Goal: Task Accomplishment & Management: Complete application form

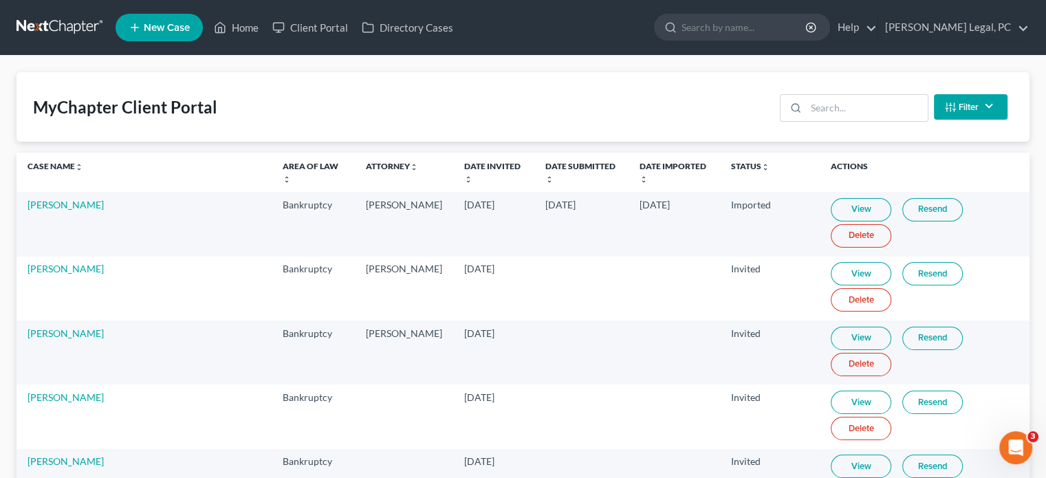
click at [144, 24] on span "New Case" at bounding box center [167, 28] width 46 height 10
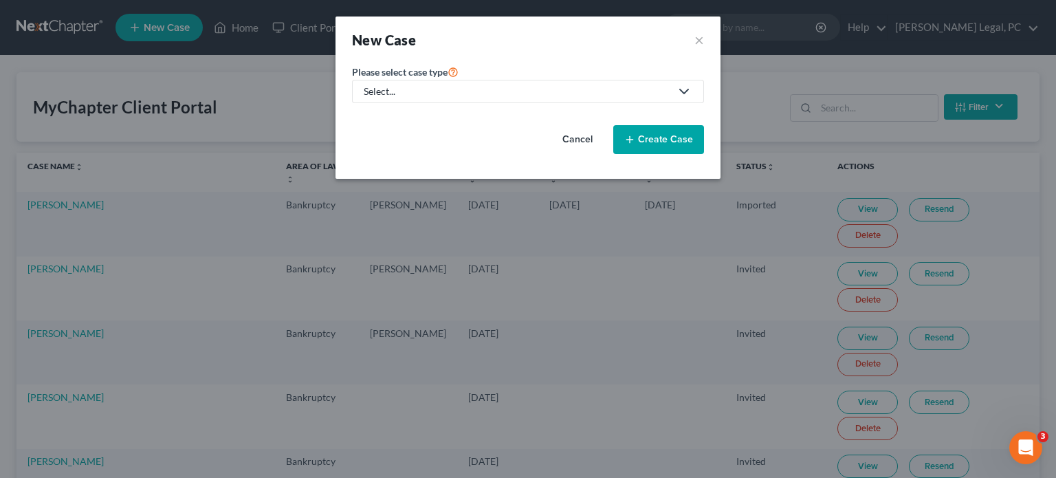
click at [681, 90] on icon at bounding box center [684, 91] width 17 height 17
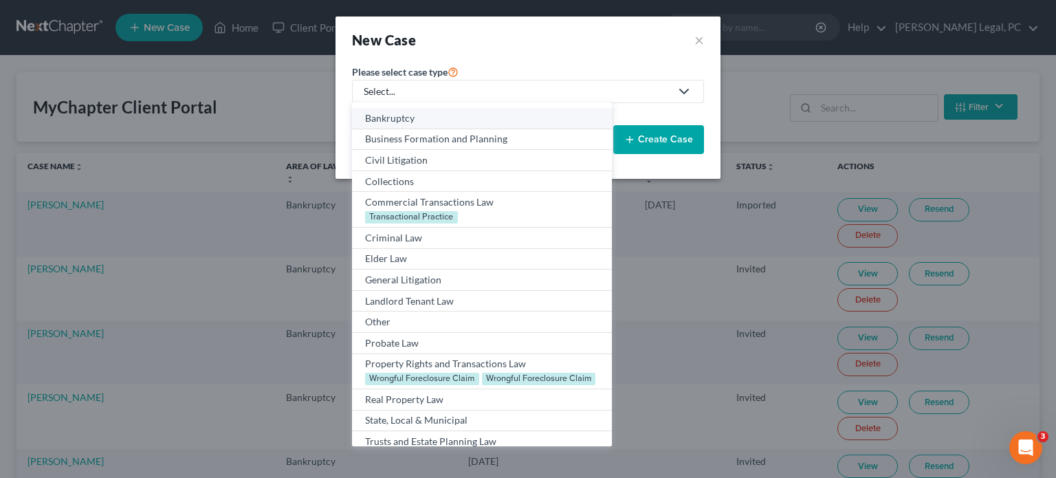
click at [410, 118] on div "Bankruptcy" at bounding box center [481, 118] width 233 height 14
select select "84"
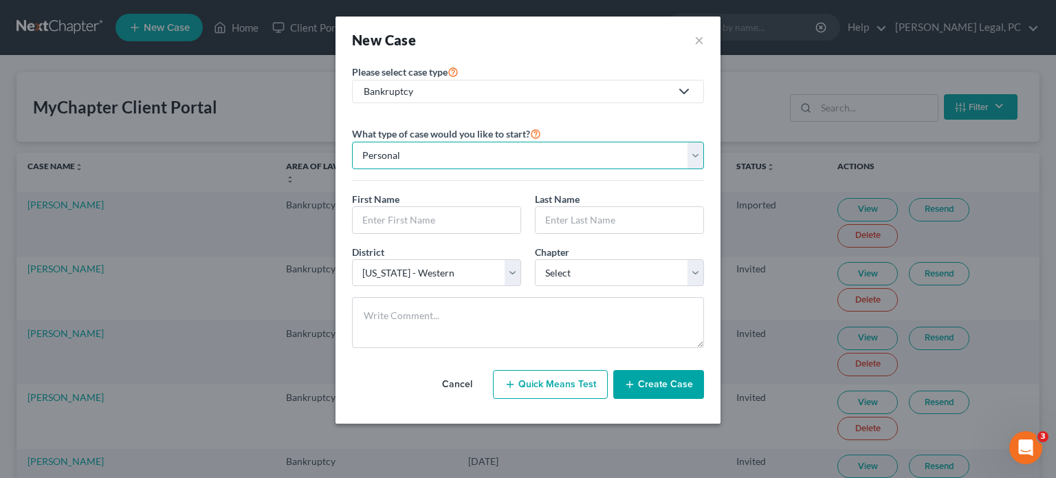
click at [412, 153] on select "Personal Business" at bounding box center [528, 156] width 352 height 28
click at [352, 142] on select "Personal Business" at bounding box center [528, 156] width 352 height 28
click at [419, 212] on input "text" at bounding box center [437, 220] width 168 height 26
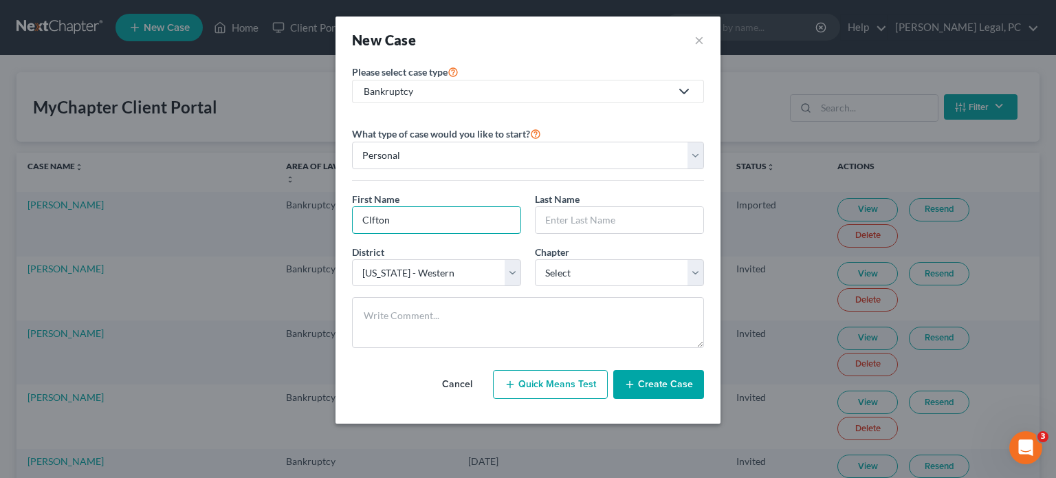
drag, startPoint x: 386, startPoint y: 217, endPoint x: 341, endPoint y: 222, distance: 45.0
click at [341, 225] on div "Please select case type * Bankruptcy Bankruptcy Business Formation and Planning…" at bounding box center [528, 243] width 385 height 360
type input "Clifton"
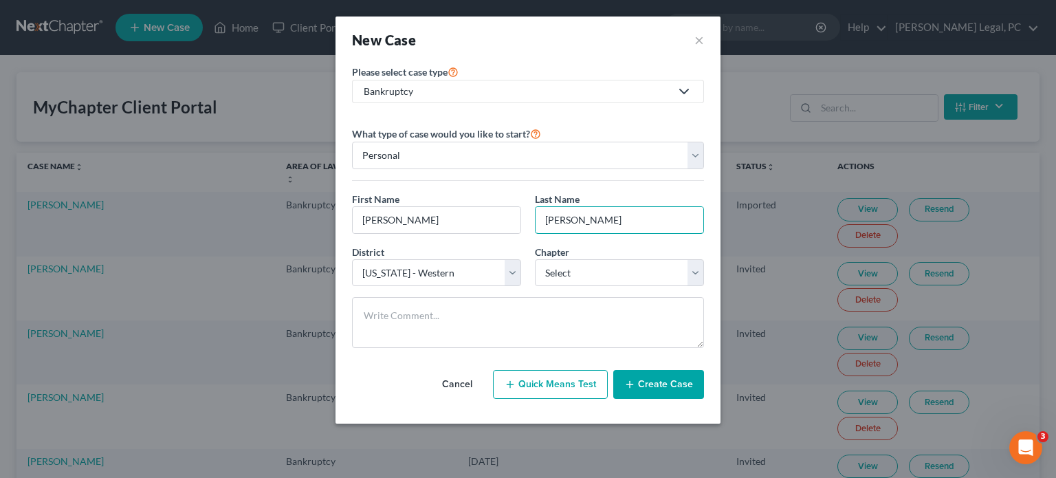
type input "Saunders"
drag, startPoint x: 687, startPoint y: 271, endPoint x: 681, endPoint y: 274, distance: 7.1
click at [687, 271] on select "Select 7 11 12 13" at bounding box center [619, 273] width 169 height 28
select select "0"
click at [535, 259] on select "Select 7 11 12 13" at bounding box center [619, 273] width 169 height 28
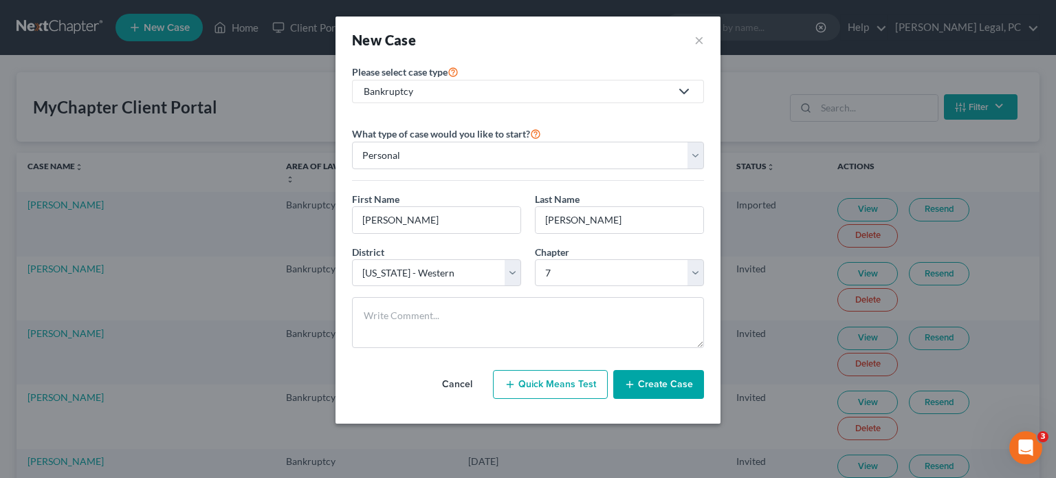
click at [641, 379] on button "Create Case" at bounding box center [658, 384] width 91 height 29
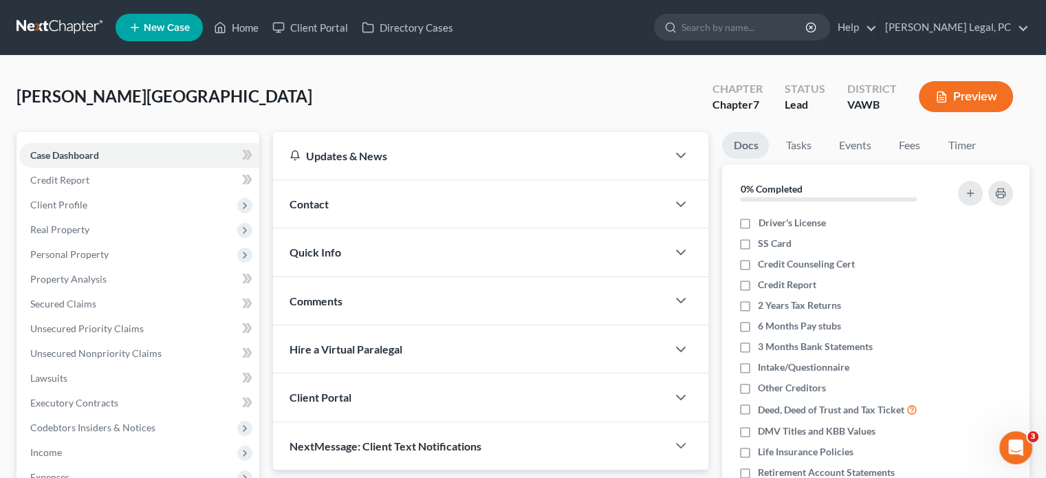
click at [335, 212] on div "Contact" at bounding box center [470, 203] width 394 height 47
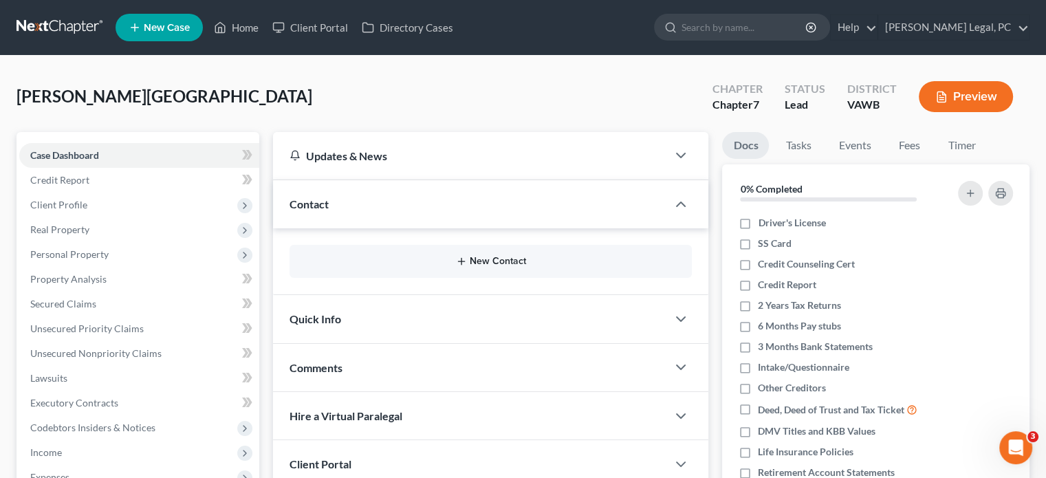
click at [465, 256] on icon "button" at bounding box center [461, 261] width 11 height 11
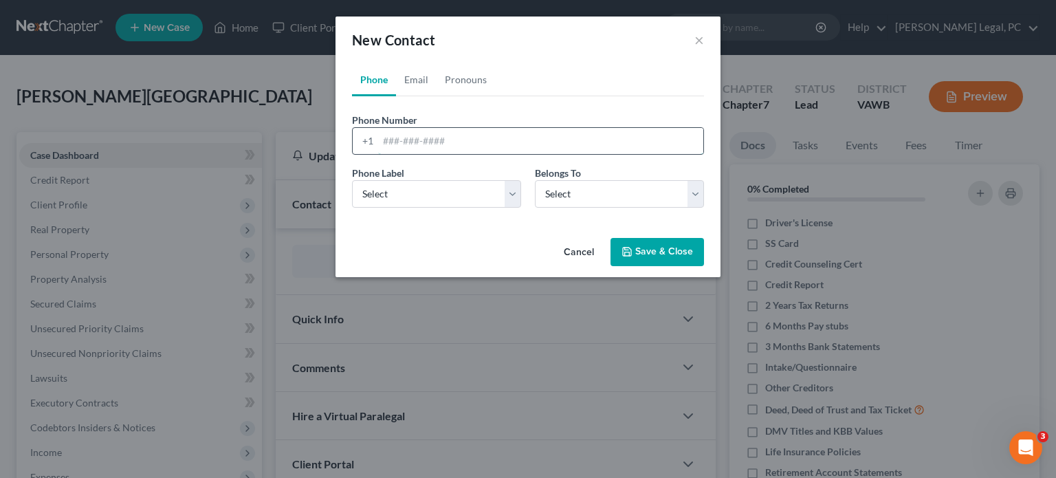
click at [400, 145] on input "tel" at bounding box center [540, 141] width 325 height 26
type input "540-835-9391"
drag, startPoint x: 421, startPoint y: 85, endPoint x: 432, endPoint y: 91, distance: 12.6
click at [422, 84] on link "Email" at bounding box center [416, 79] width 41 height 33
click at [415, 142] on input "email" at bounding box center [540, 141] width 325 height 26
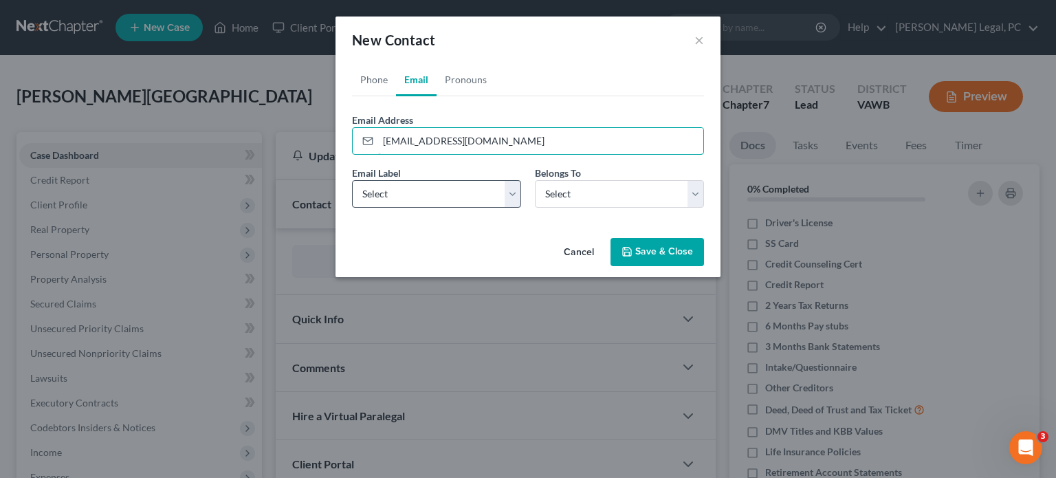
type input "cliftonsaunders@icloud.com"
click at [520, 194] on select "Select Home Work Other" at bounding box center [436, 194] width 169 height 28
select select "0"
click at [352, 180] on select "Select Home Work Other" at bounding box center [436, 194] width 169 height 28
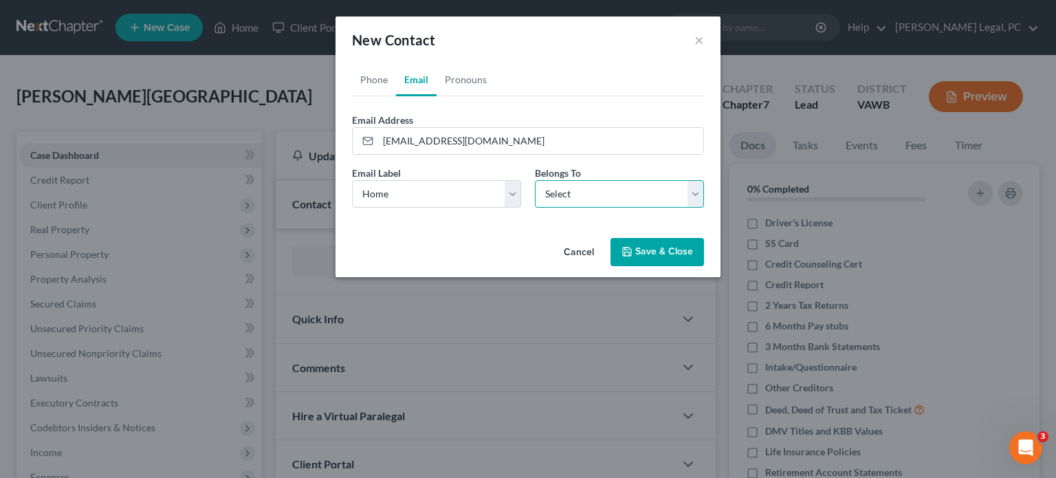
click at [684, 190] on select "Select Client Other" at bounding box center [619, 194] width 169 height 28
select select "0"
click at [535, 180] on select "Select Client Other" at bounding box center [619, 194] width 169 height 28
select select "0"
drag, startPoint x: 382, startPoint y: 77, endPoint x: 399, endPoint y: 85, distance: 18.8
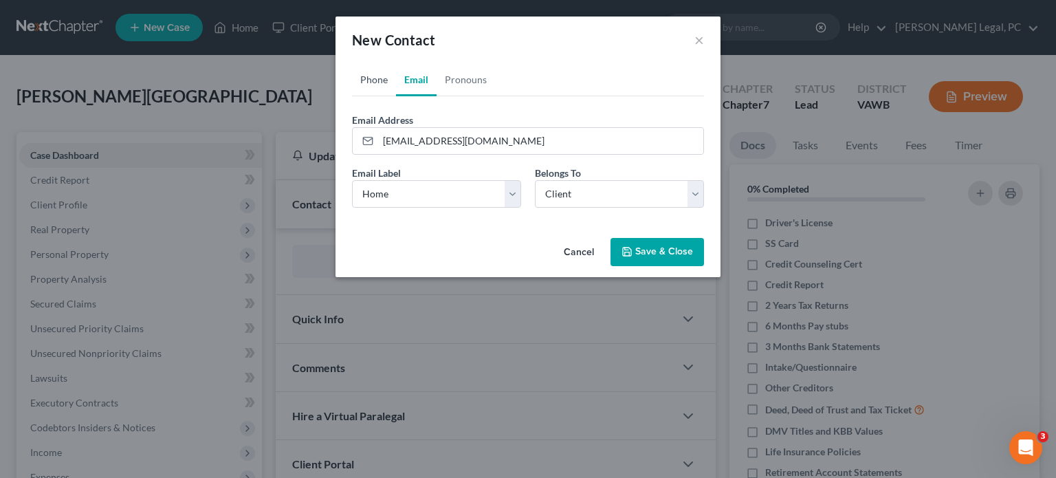
click at [382, 77] on link "Phone" at bounding box center [374, 79] width 44 height 33
click at [507, 196] on select "Select Mobile Home Work Other" at bounding box center [436, 194] width 169 height 28
select select "0"
click at [352, 180] on select "Select Mobile Home Work Other" at bounding box center [436, 194] width 169 height 28
click at [631, 255] on button "Save & Close" at bounding box center [658, 252] width 94 height 29
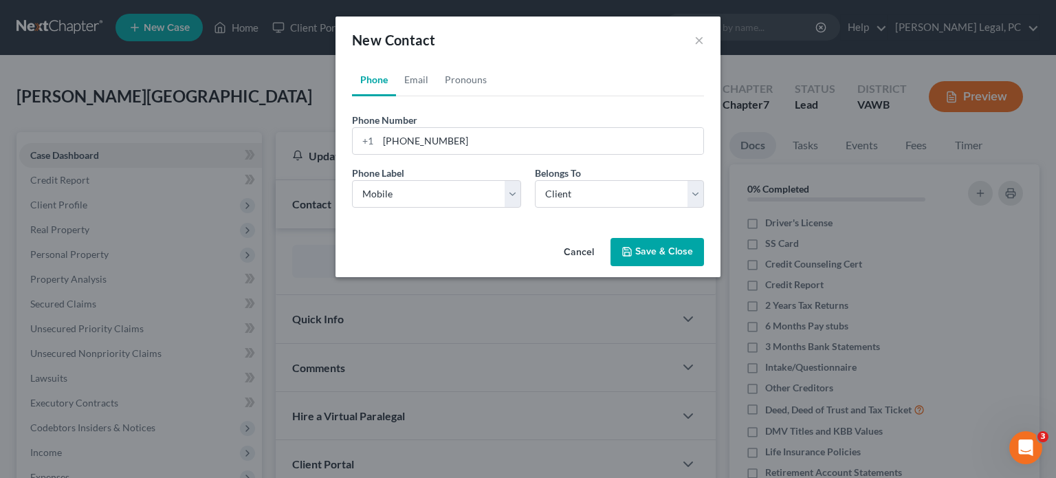
click at [631, 255] on icon "button" at bounding box center [627, 252] width 8 height 8
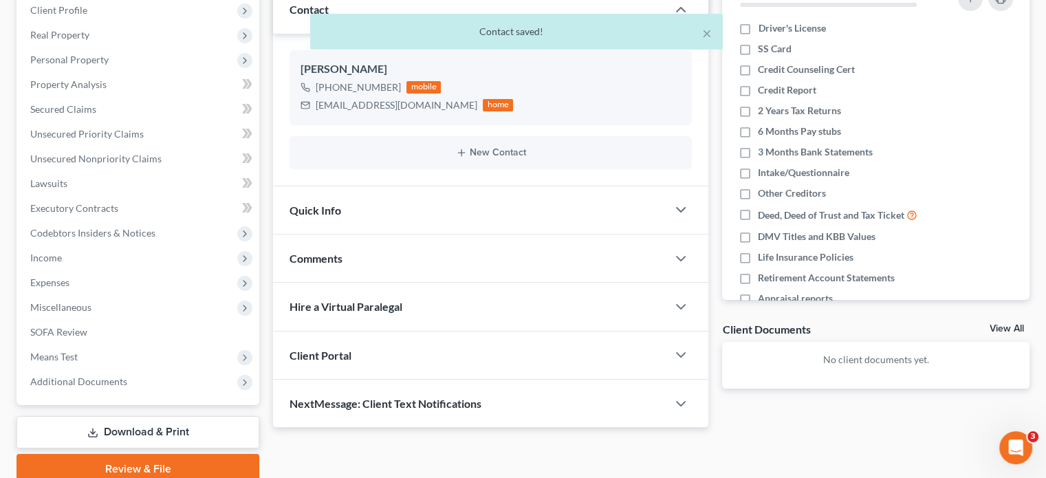
scroll to position [252, 0]
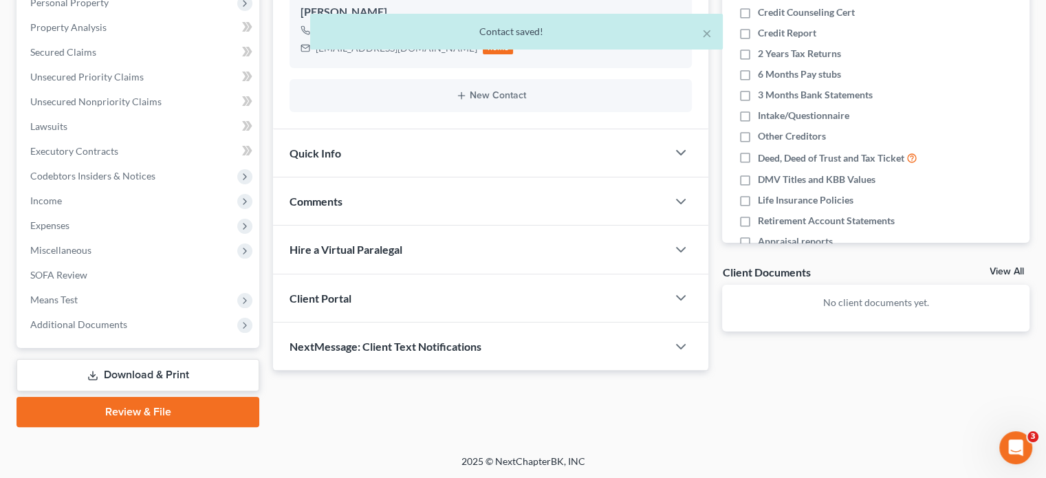
click at [666, 291] on div "Client Portal" at bounding box center [470, 297] width 394 height 47
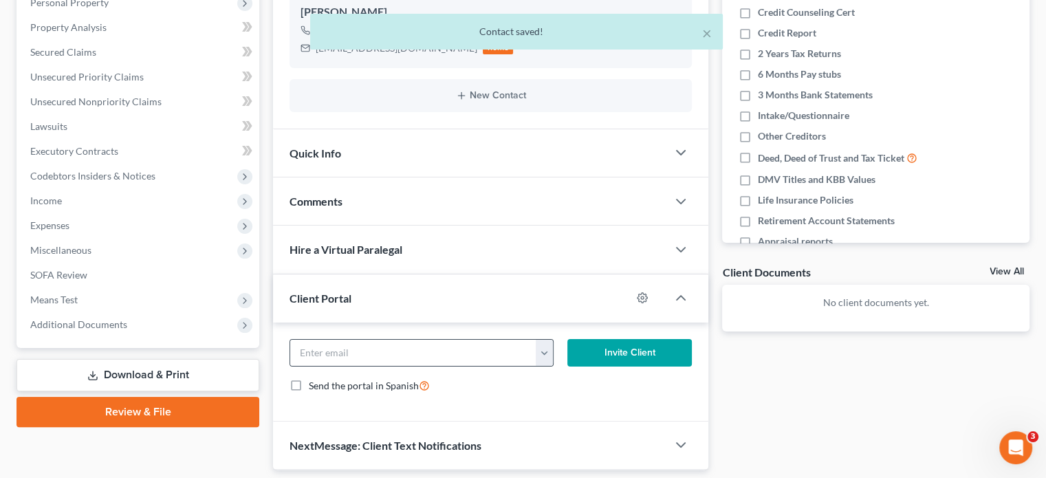
click at [545, 364] on div "cliftonsaunders@icloud.com" at bounding box center [420, 353] width 263 height 28
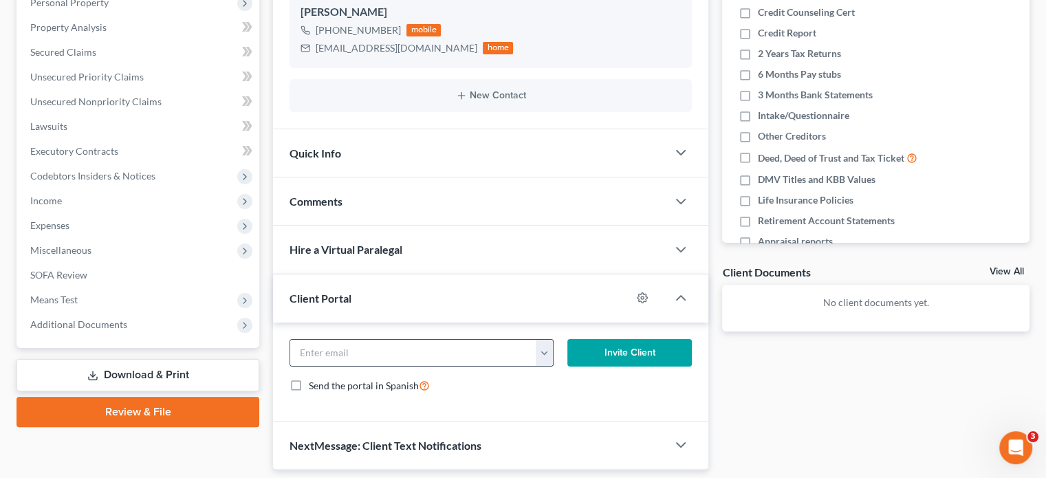
click at [551, 353] on button "button" at bounding box center [544, 353] width 17 height 26
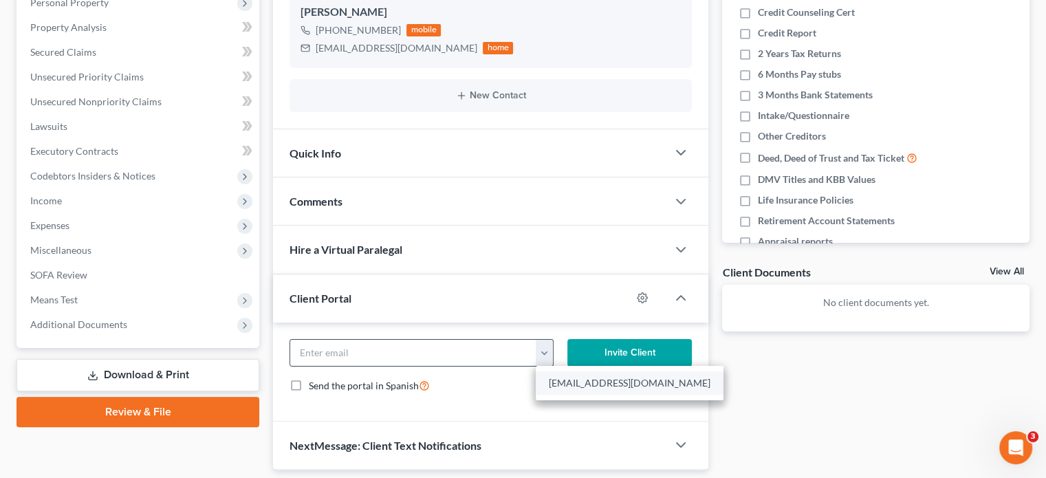
click at [556, 374] on link "cliftonsaunders@icloud.com" at bounding box center [630, 382] width 188 height 23
type input "cliftonsaunders@icloud.com"
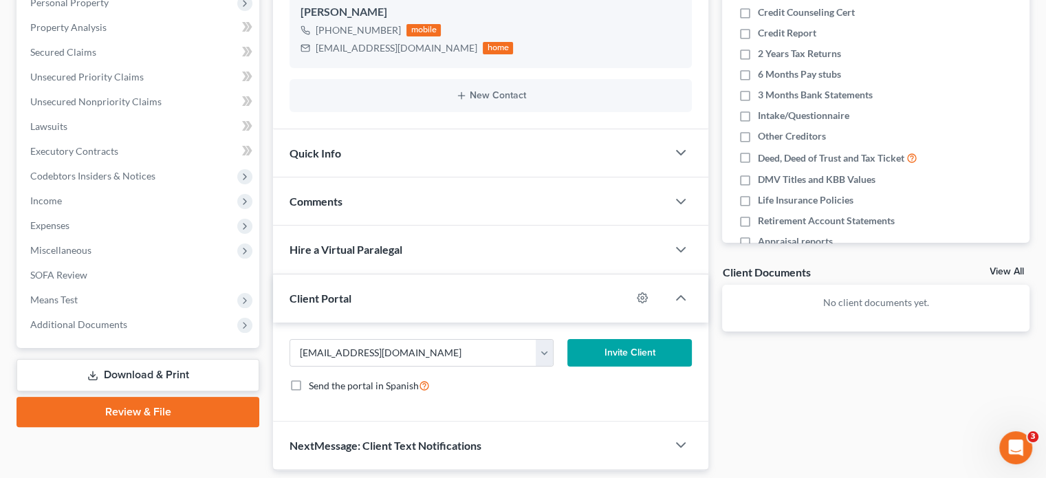
click at [606, 342] on button "Invite Client" at bounding box center [629, 353] width 125 height 28
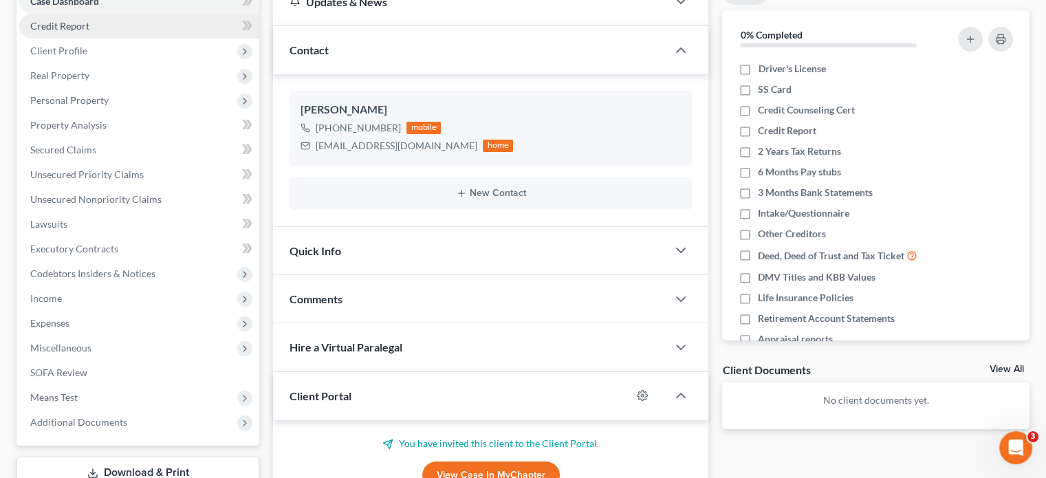
scroll to position [114, 0]
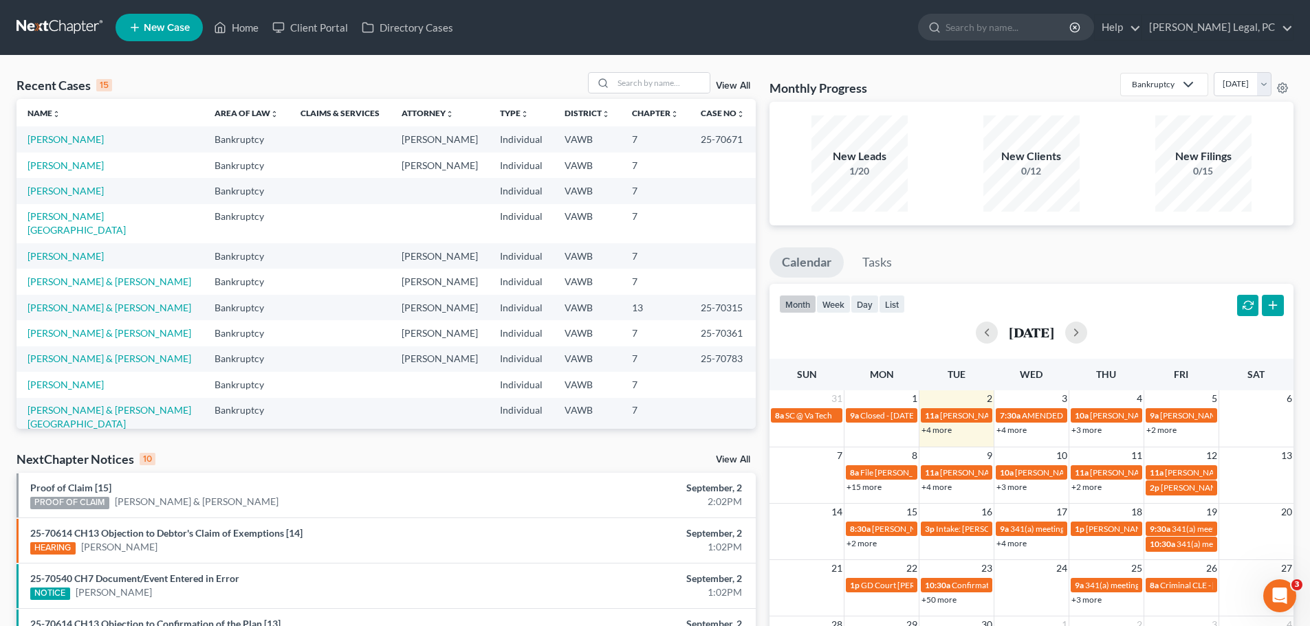
click at [64, 31] on link at bounding box center [61, 27] width 88 height 25
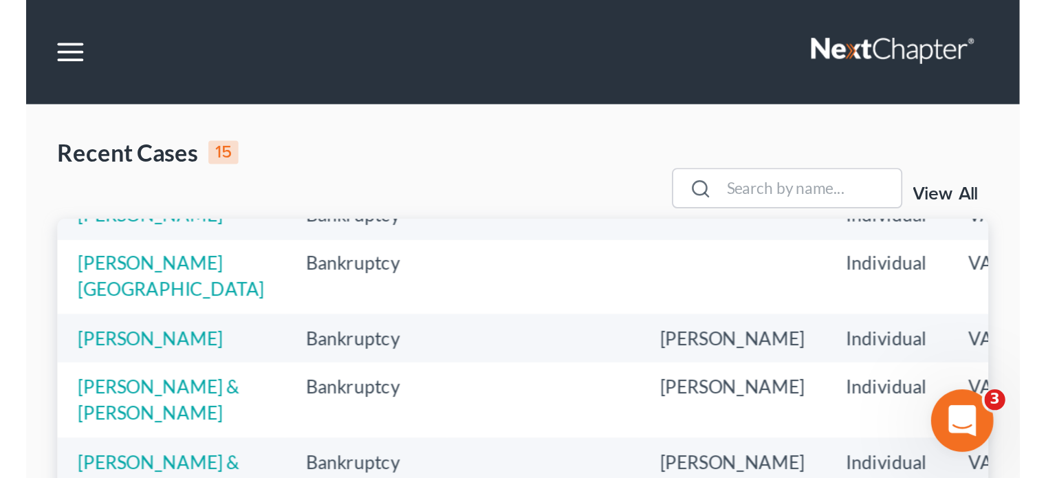
scroll to position [94, 0]
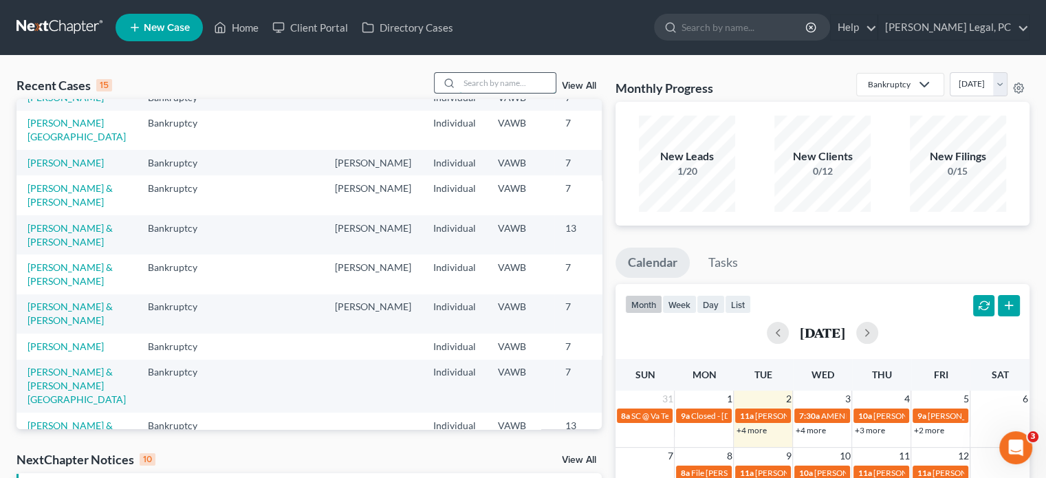
click at [515, 82] on input "search" at bounding box center [507, 83] width 96 height 20
type input "tabor"
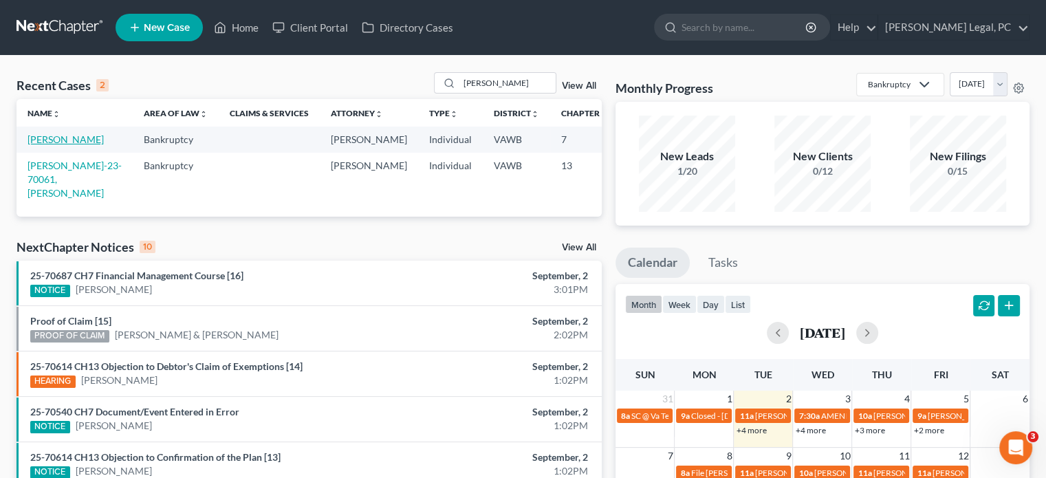
click at [41, 140] on link "[PERSON_NAME]" at bounding box center [66, 139] width 76 height 12
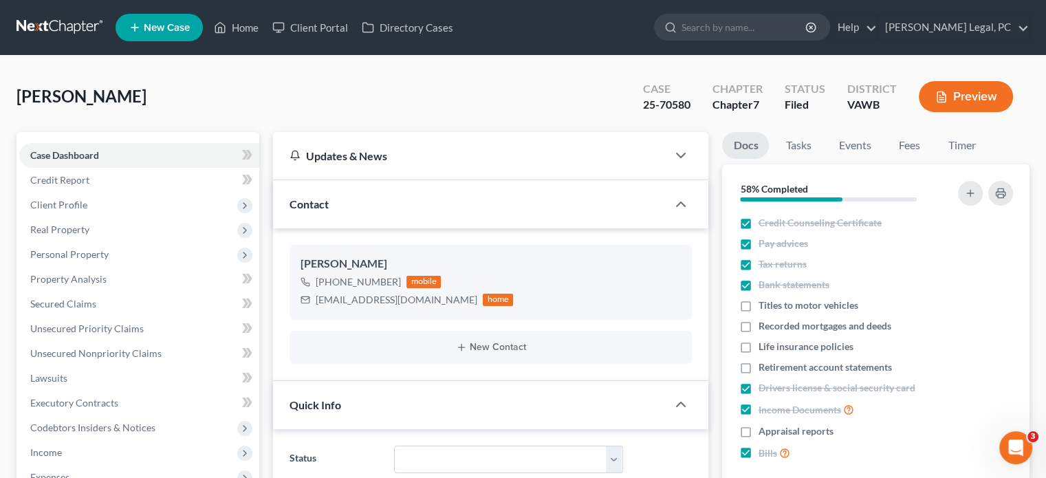
click at [52, 24] on link at bounding box center [61, 27] width 88 height 25
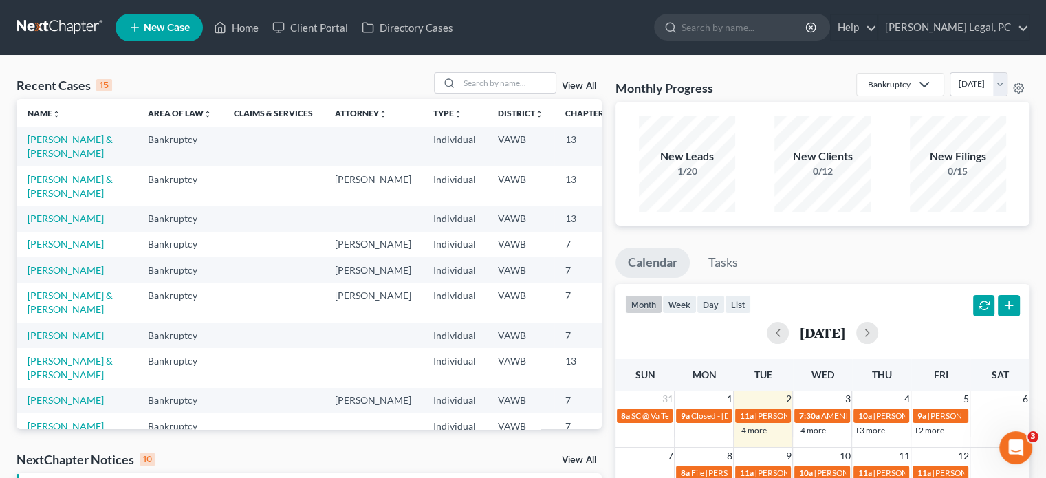
click at [67, 34] on link at bounding box center [61, 27] width 88 height 25
